Goal: Check status

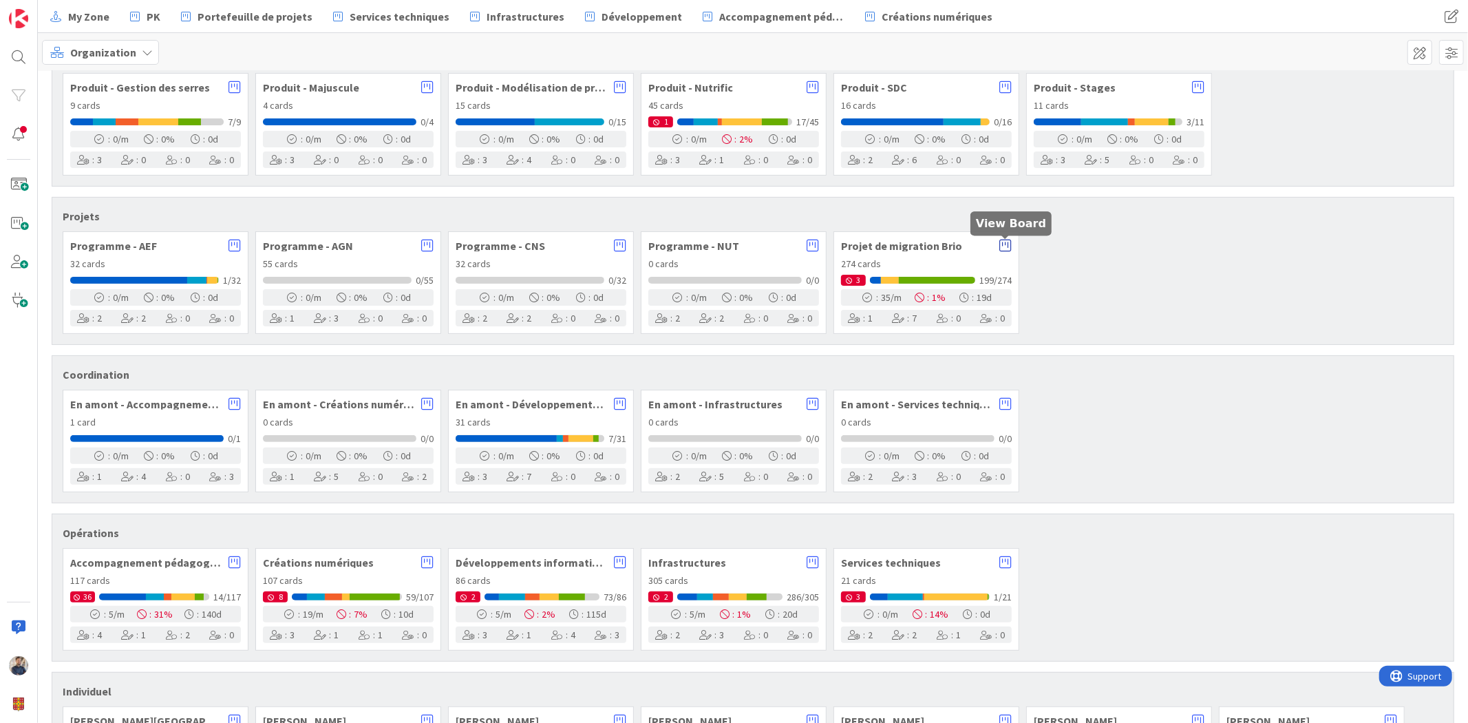
scroll to position [228, 0]
click at [1003, 245] on icon at bounding box center [1005, 245] width 12 height 14
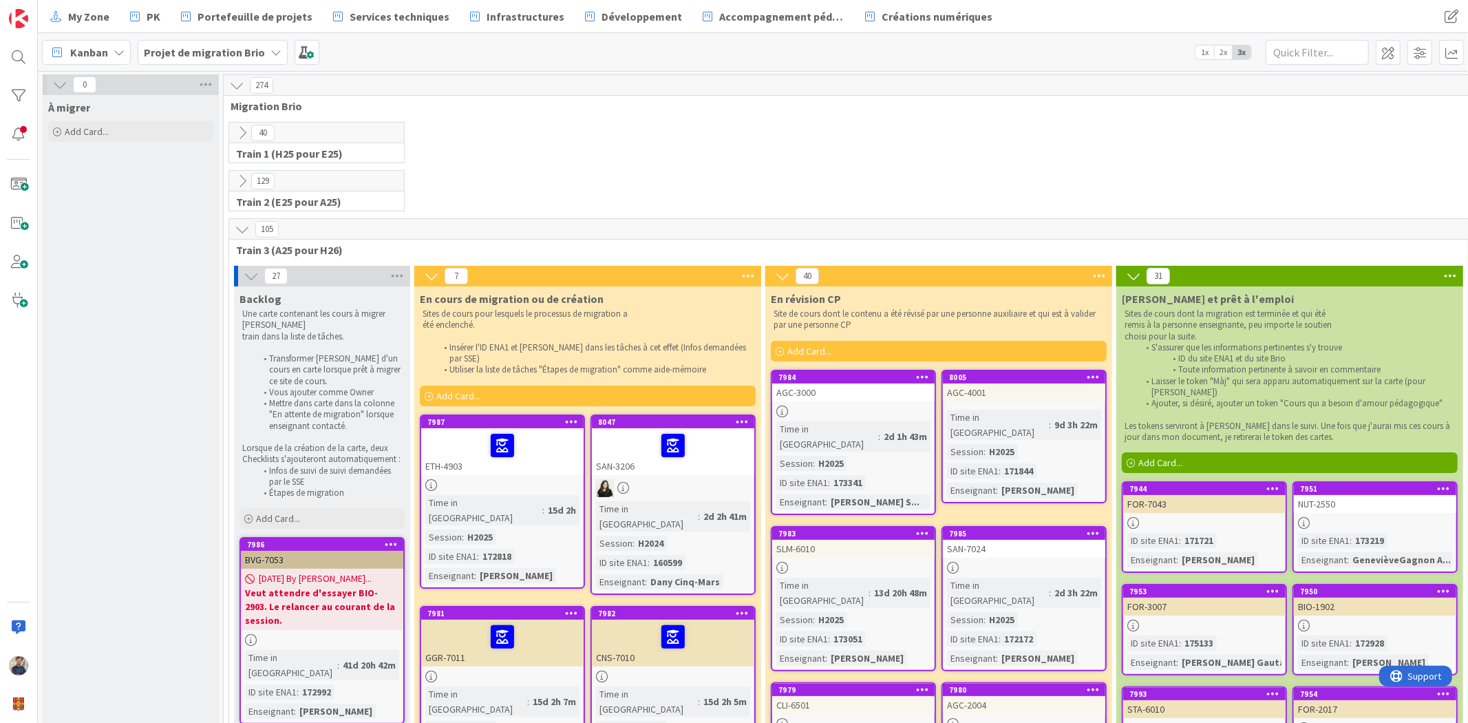
click at [103, 43] on div "Kanban" at bounding box center [86, 52] width 89 height 25
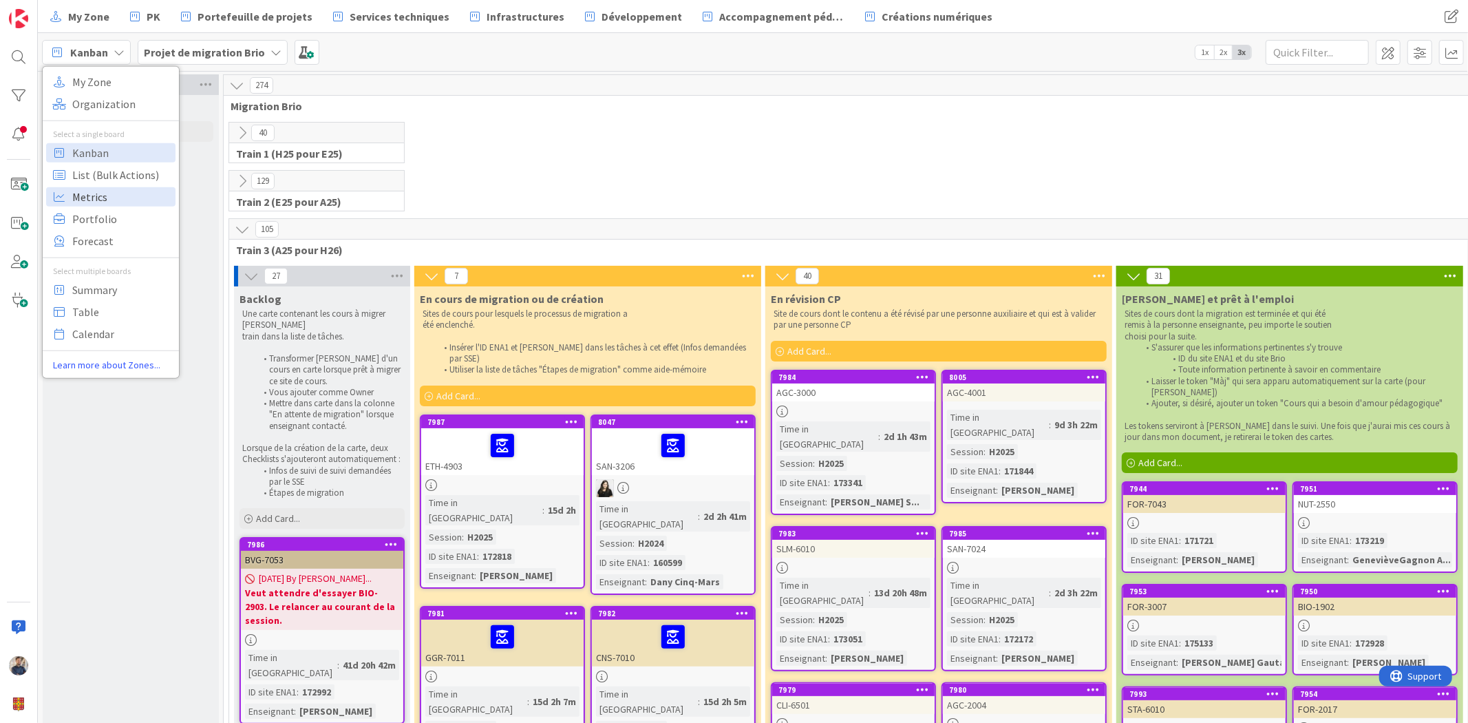
click at [105, 198] on span "Metrics" at bounding box center [121, 196] width 99 height 21
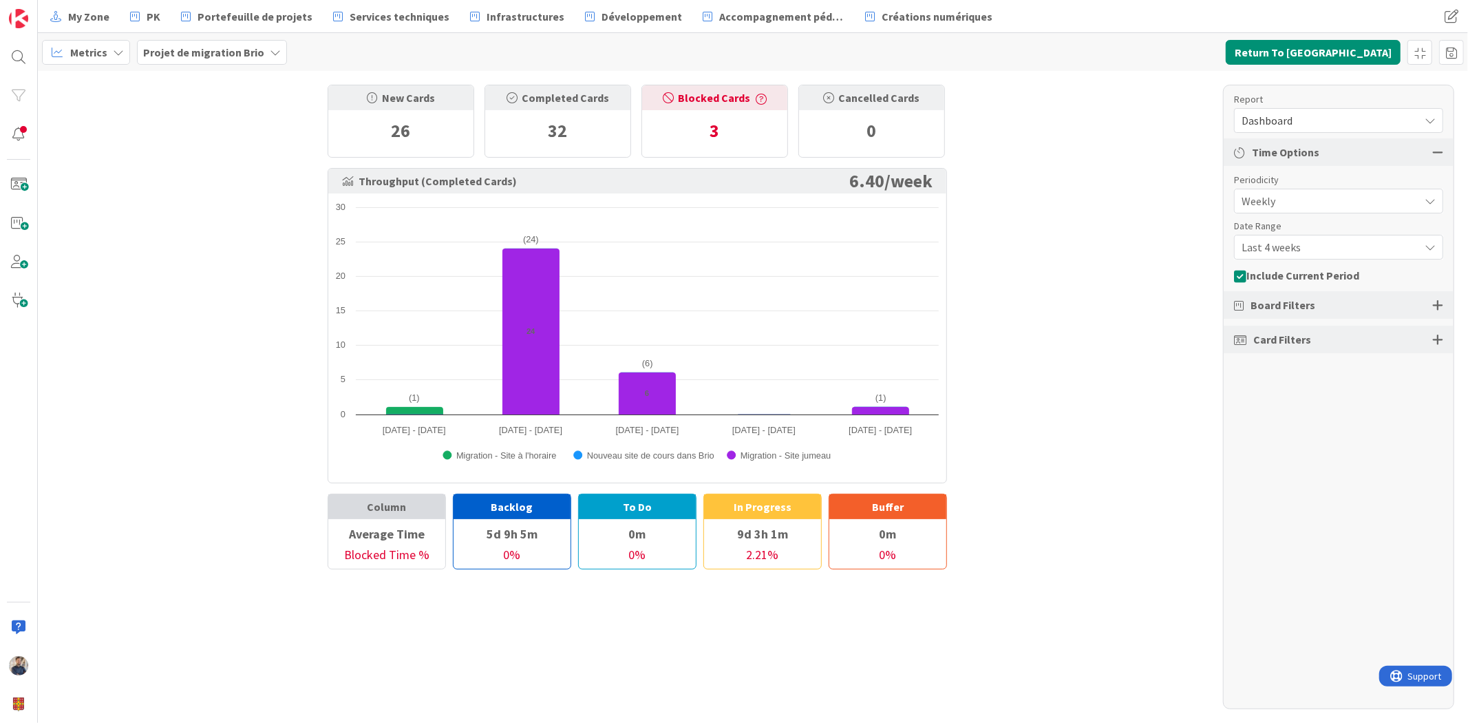
click at [1339, 105] on div "Report" at bounding box center [1331, 99] width 195 height 14
click at [1339, 108] on div "Dashboard" at bounding box center [1338, 120] width 209 height 25
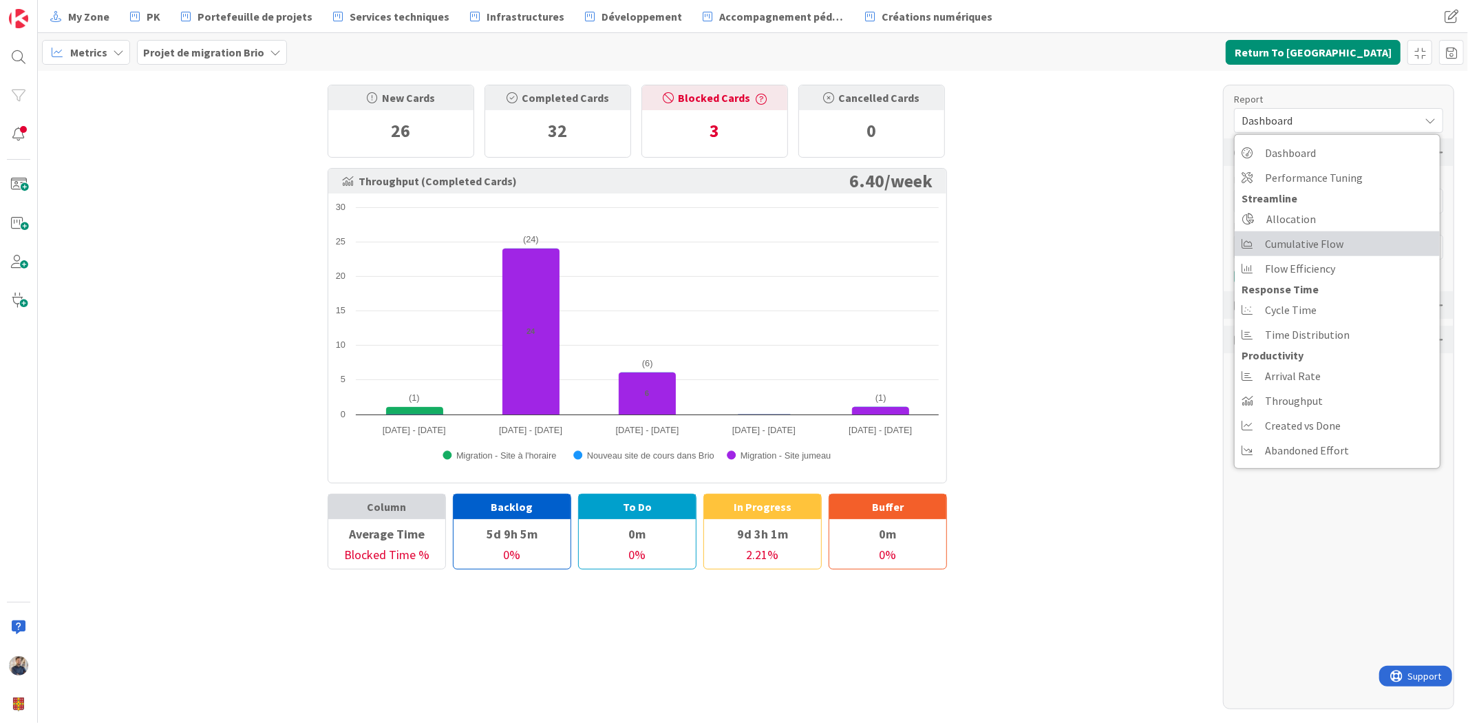
click at [1310, 242] on span "Cumulative Flow" at bounding box center [1304, 243] width 78 height 21
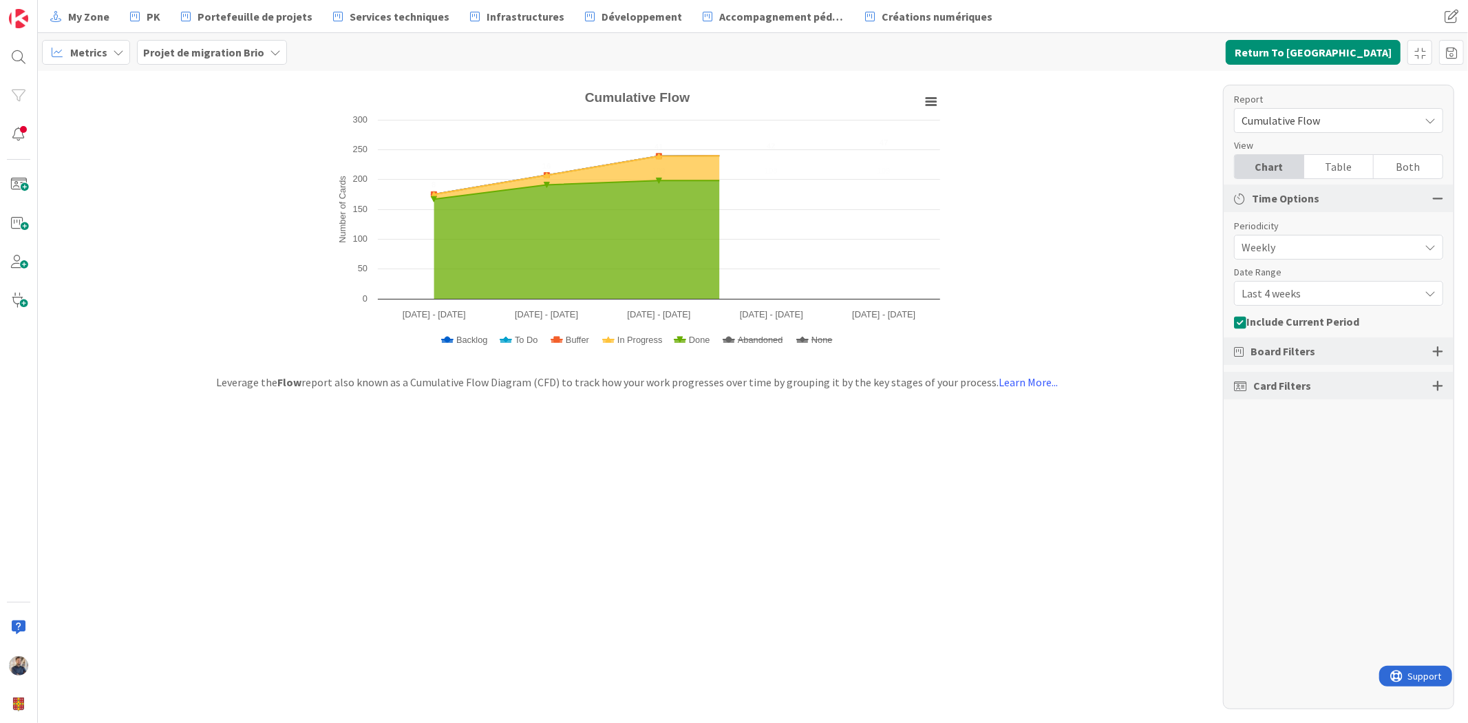
click at [1310, 297] on span "Last 4 weeks" at bounding box center [1327, 293] width 171 height 19
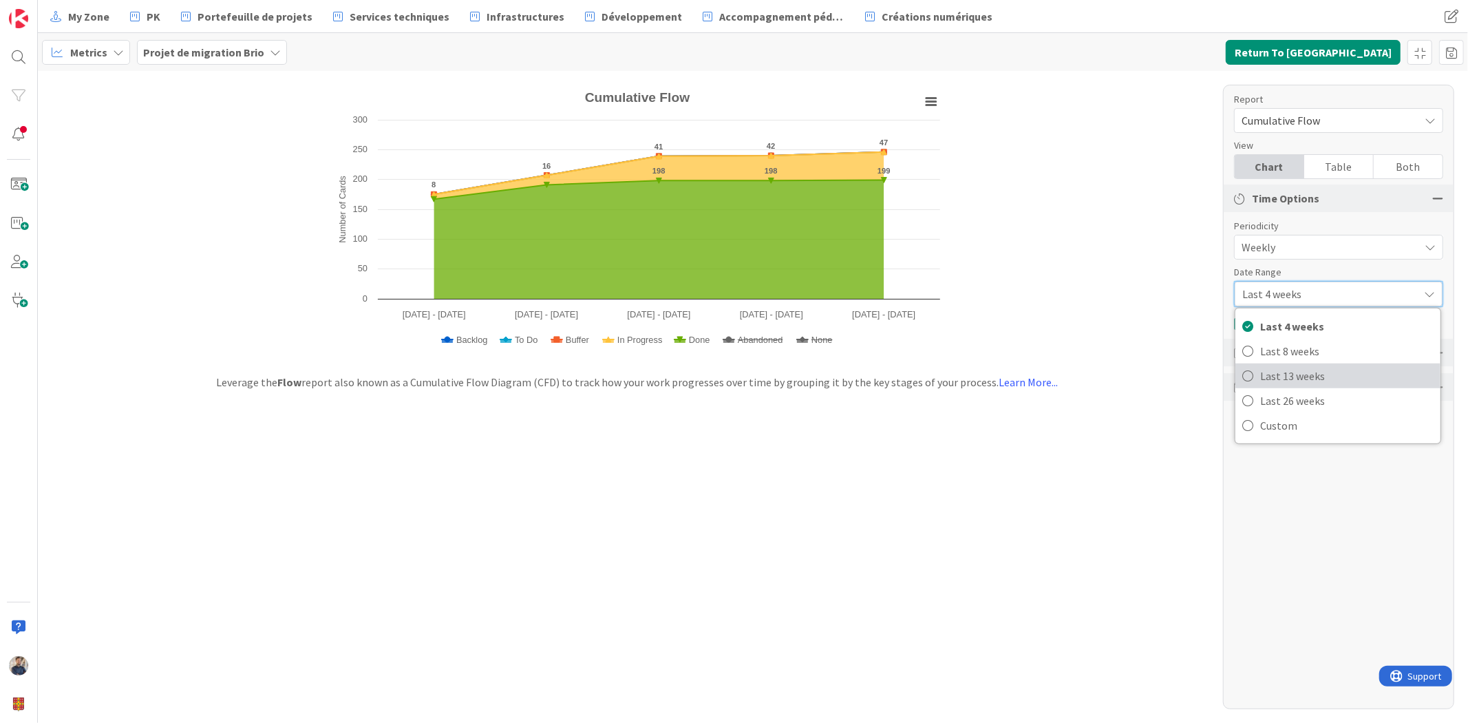
click at [1308, 370] on span "Last 13 weeks" at bounding box center [1346, 375] width 173 height 21
